Goal: Information Seeking & Learning: Understand process/instructions

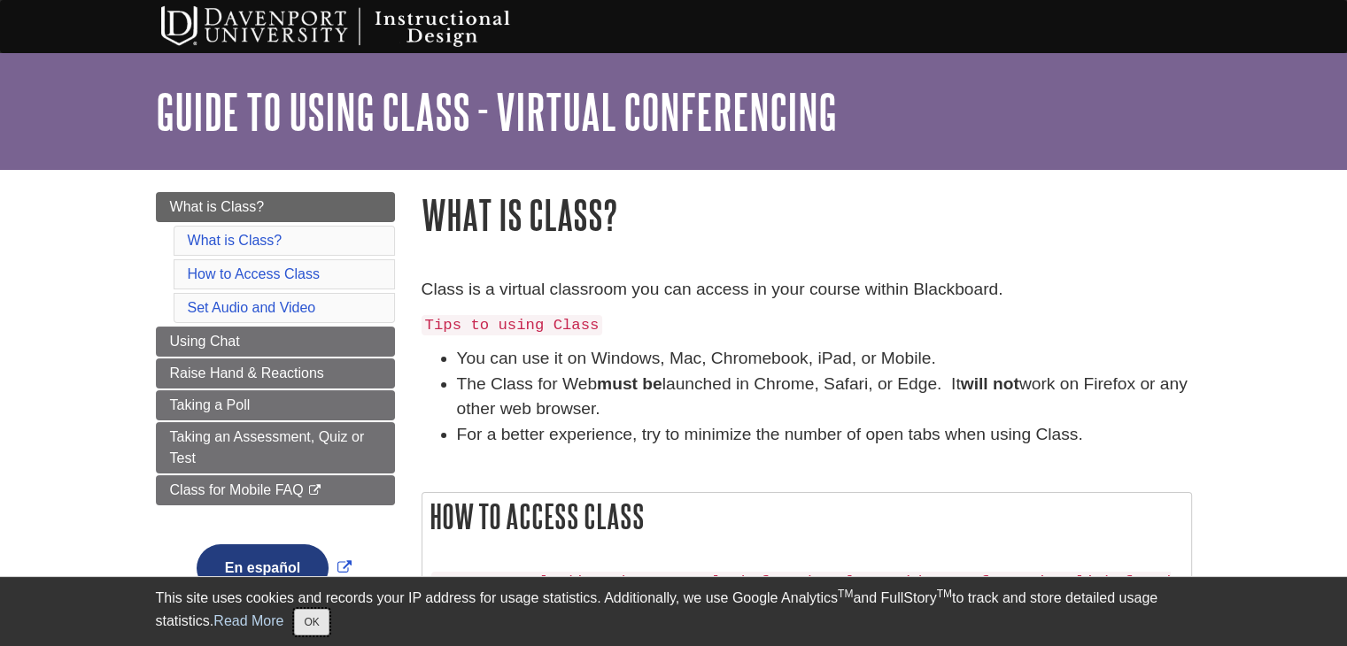
click at [314, 617] on button "OK" at bounding box center [311, 622] width 35 height 27
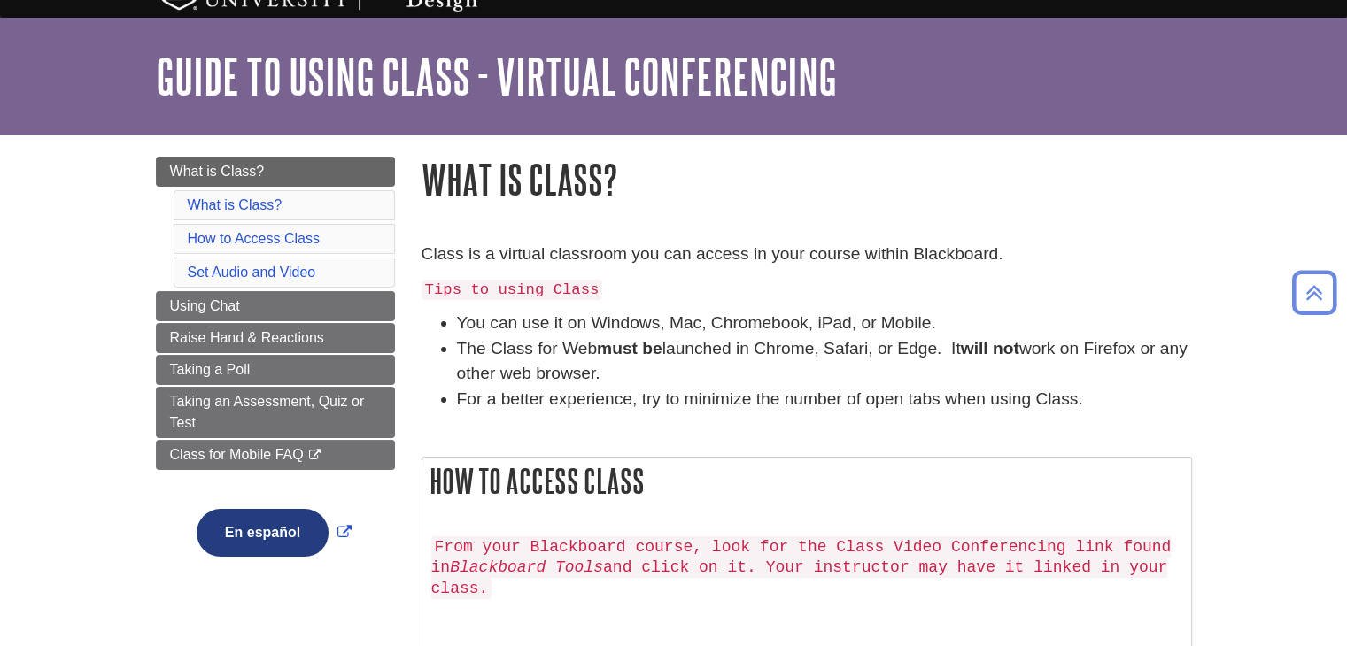
scroll to position [35, 0]
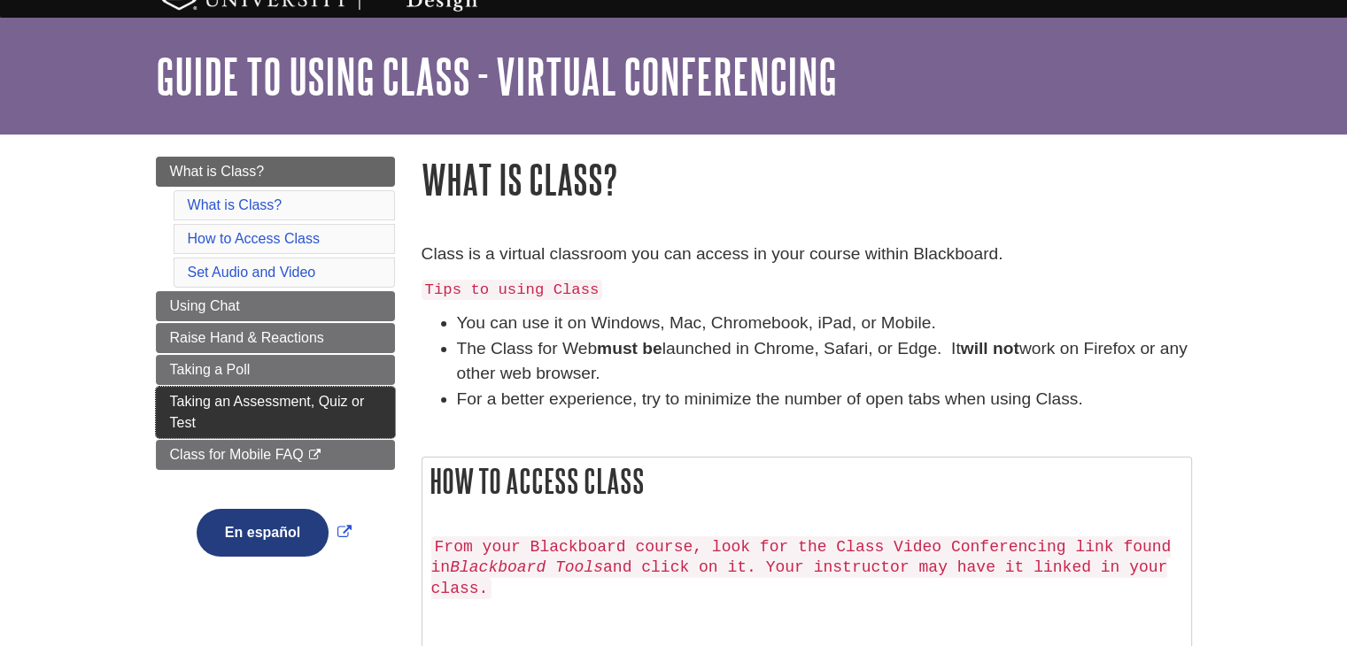
click at [276, 401] on span "Taking an Assessment, Quiz or Test" at bounding box center [267, 412] width 195 height 36
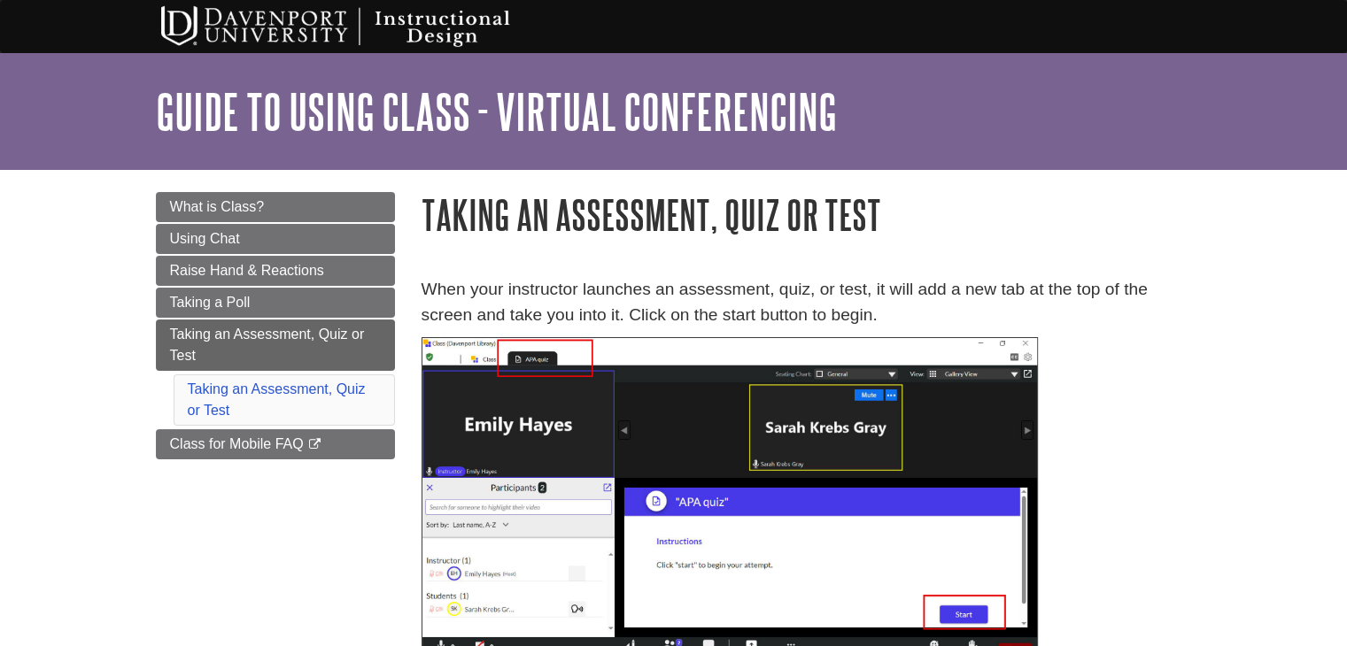
click at [1114, 494] on p at bounding box center [806, 501] width 770 height 328
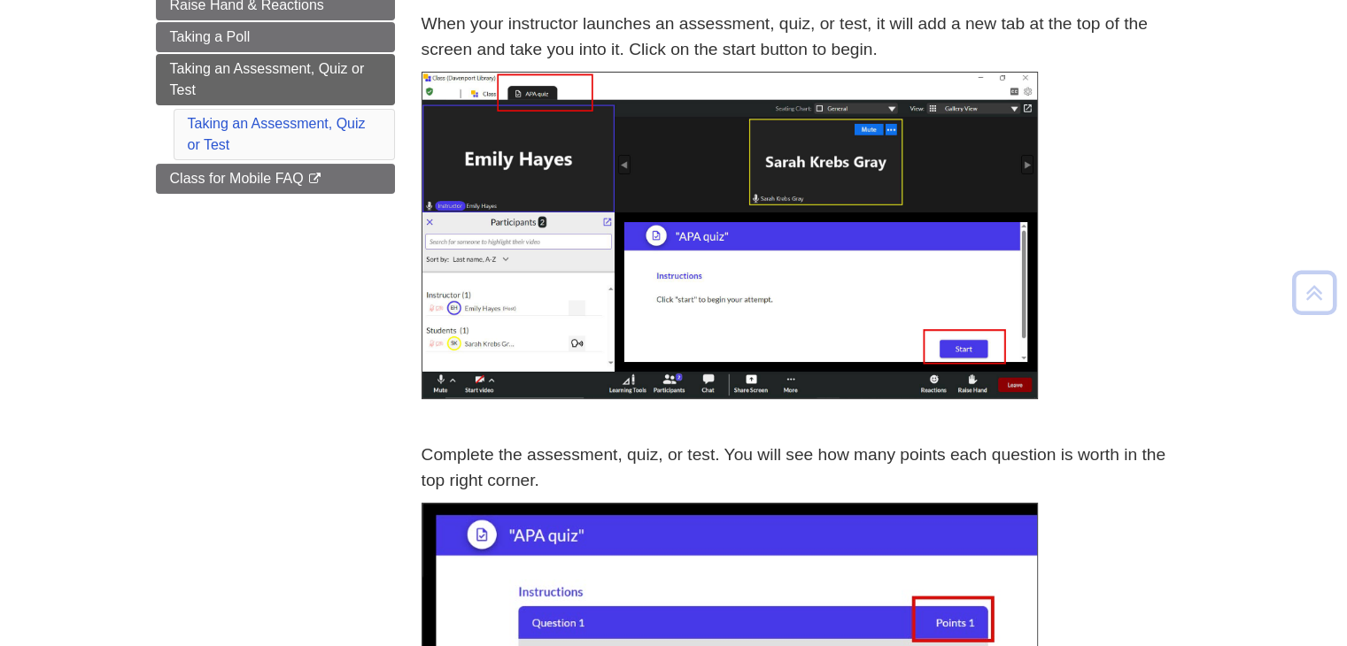
scroll to position [283, 0]
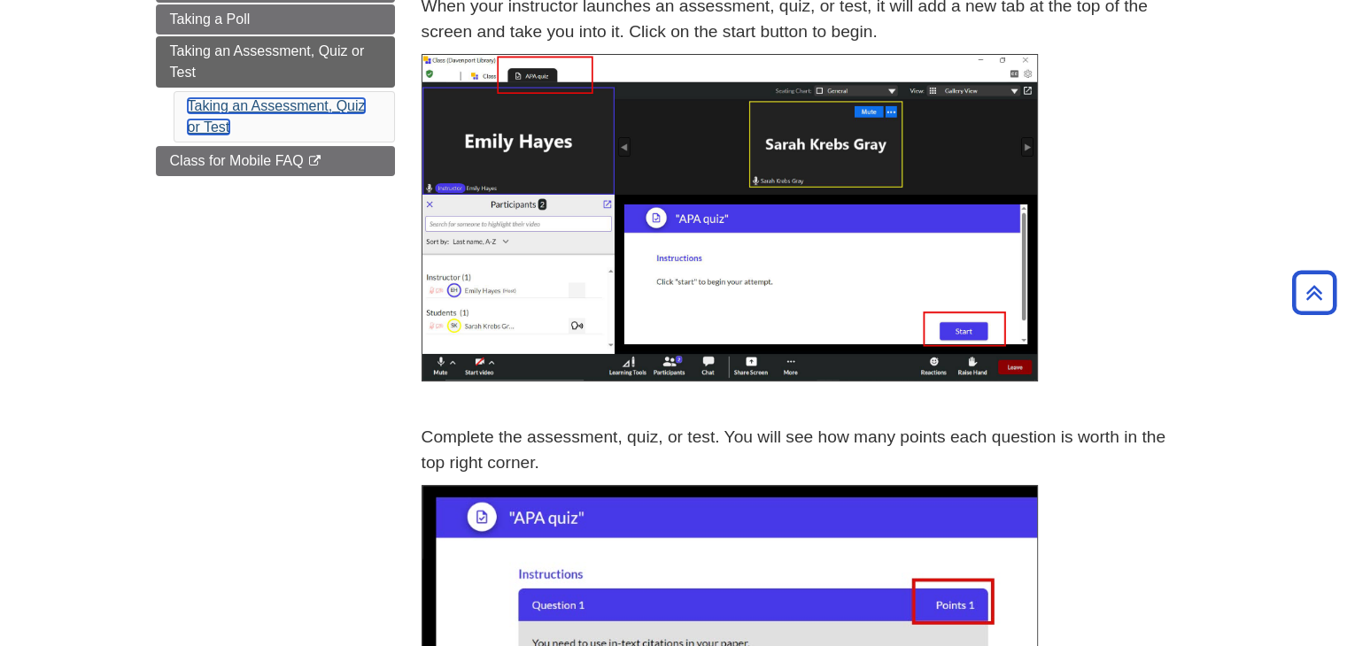
click at [287, 111] on link "Taking an Assessment, Quiz or Test" at bounding box center [277, 116] width 178 height 36
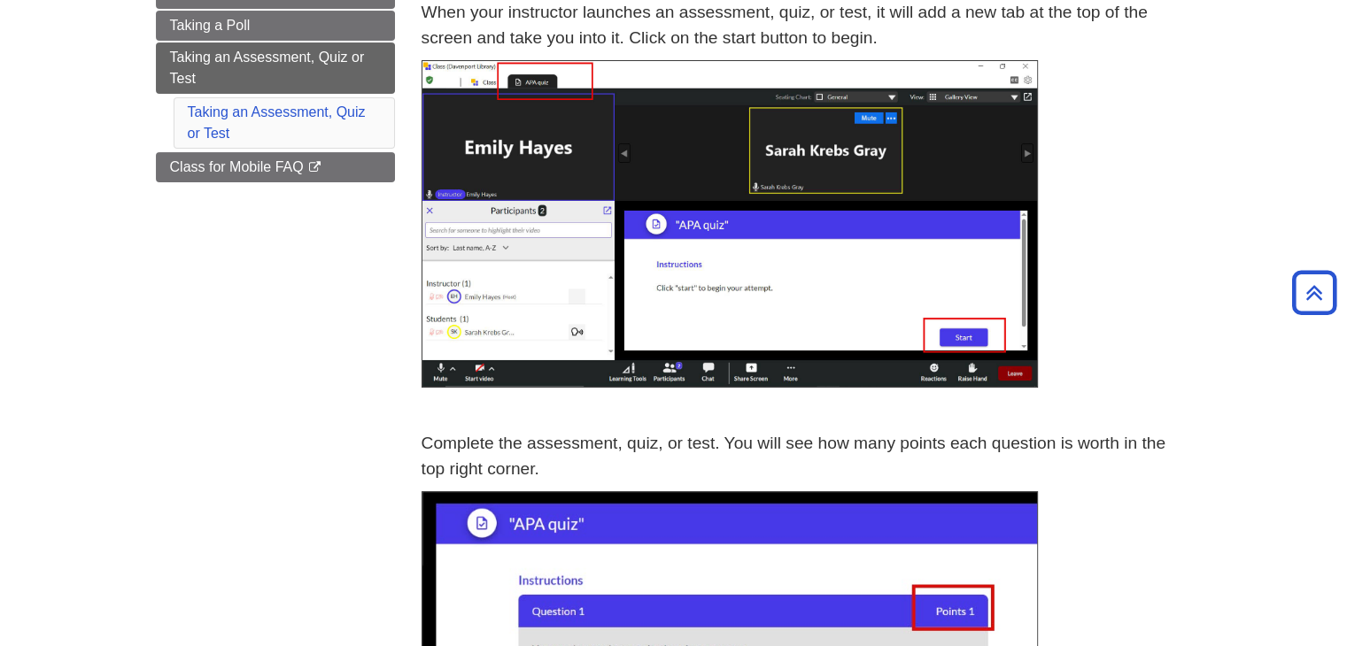
click at [1167, 313] on p at bounding box center [806, 224] width 770 height 328
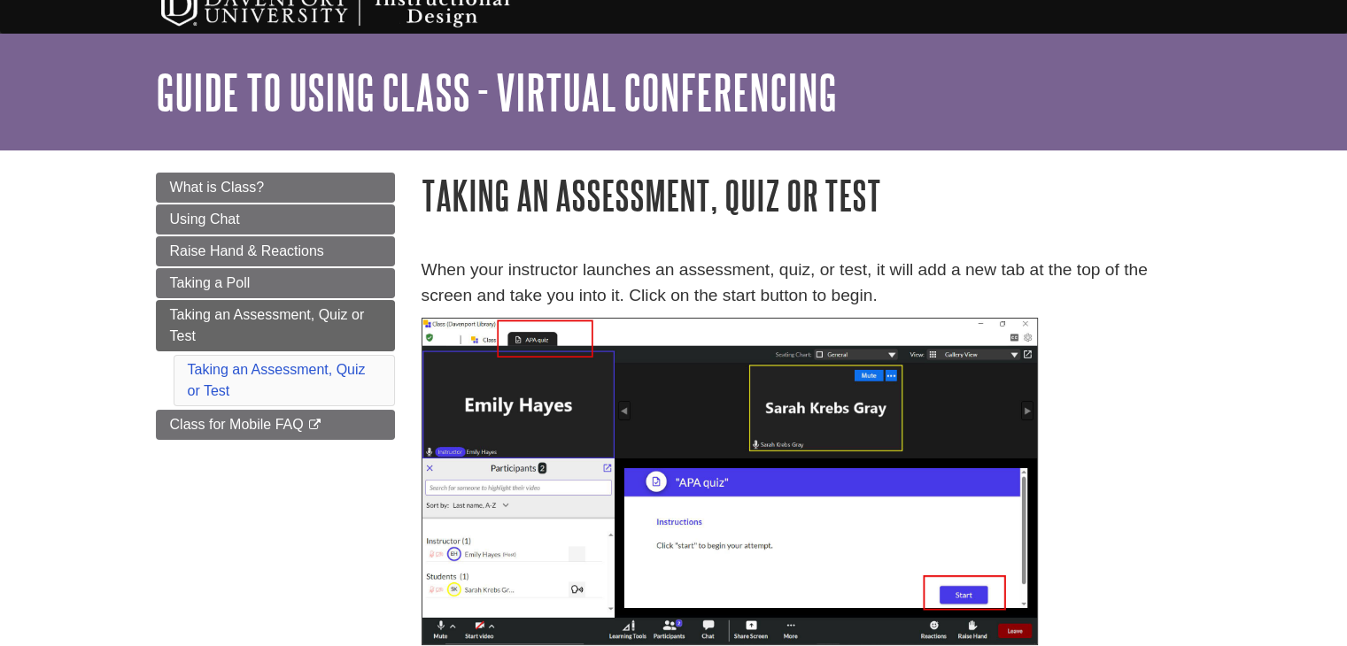
scroll to position [0, 0]
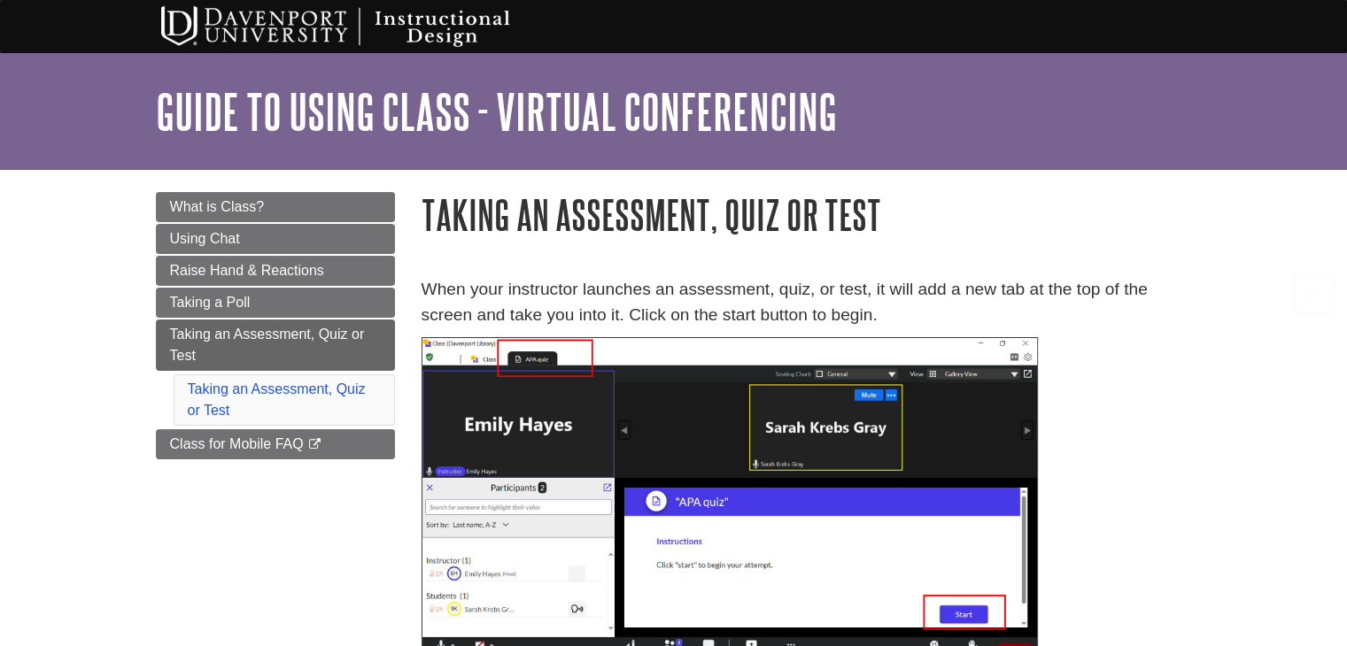
scroll to position [283, 0]
